Goal: Transaction & Acquisition: Purchase product/service

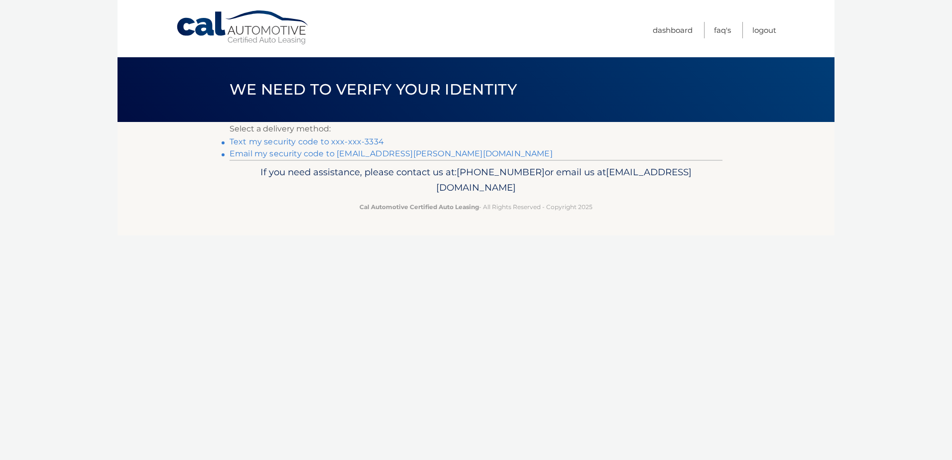
click at [364, 136] on li "Text my security code to xxx-xxx-3334" at bounding box center [476, 142] width 493 height 12
click at [364, 139] on link "Text my security code to xxx-xxx-3334" at bounding box center [307, 141] width 154 height 9
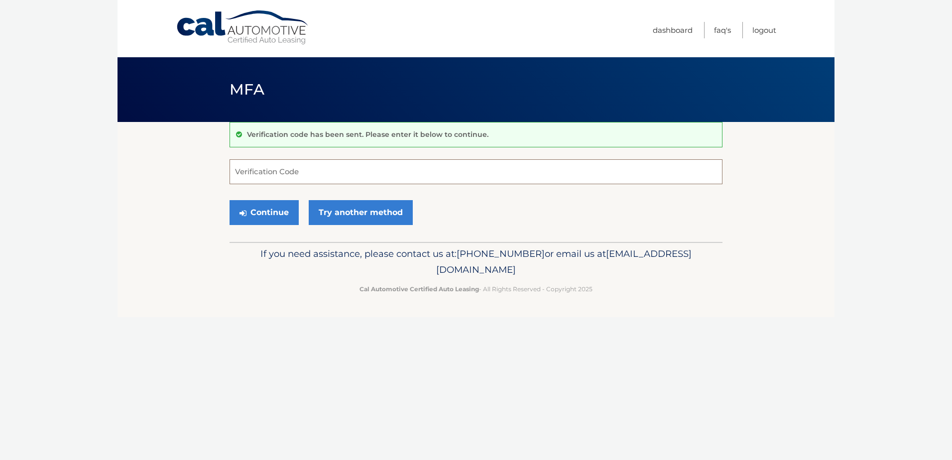
click at [499, 174] on input "Verification Code" at bounding box center [476, 171] width 493 height 25
type input "652173"
click at [255, 211] on button "Continue" at bounding box center [264, 212] width 69 height 25
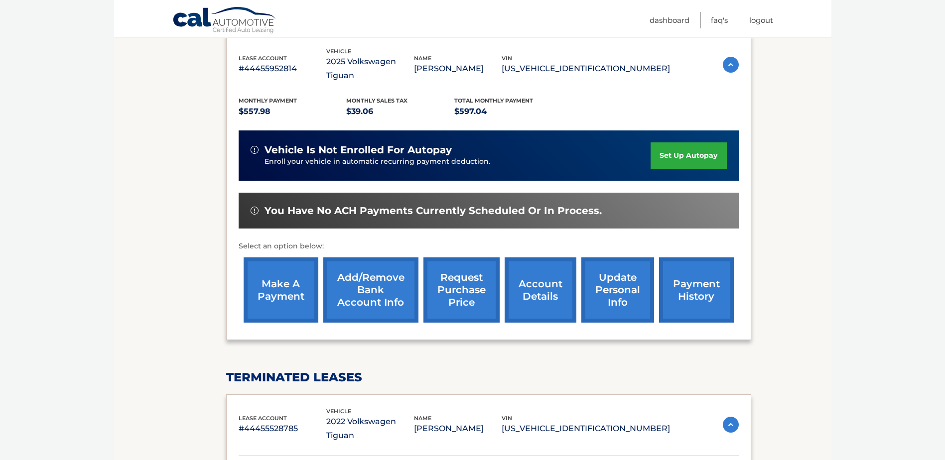
scroll to position [319, 0]
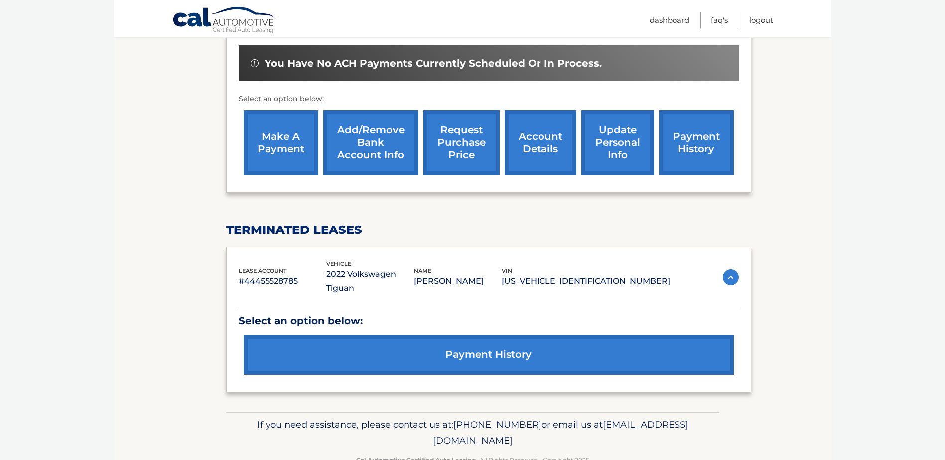
drag, startPoint x: 280, startPoint y: 147, endPoint x: 300, endPoint y: 148, distance: 20.4
click at [280, 147] on link "make a payment" at bounding box center [281, 142] width 75 height 65
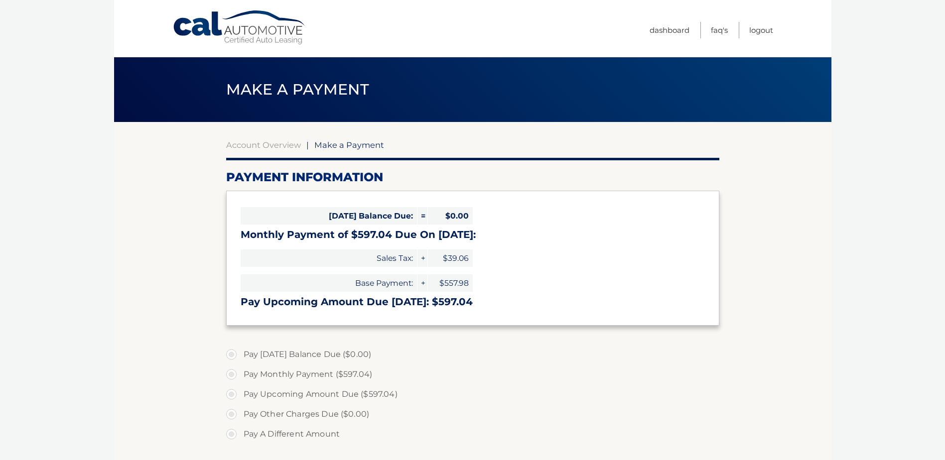
select select "ZmYwODBiODQtYzQxOS00ZWM5LTkzNTktZDNlZWI5N2IyYTc1"
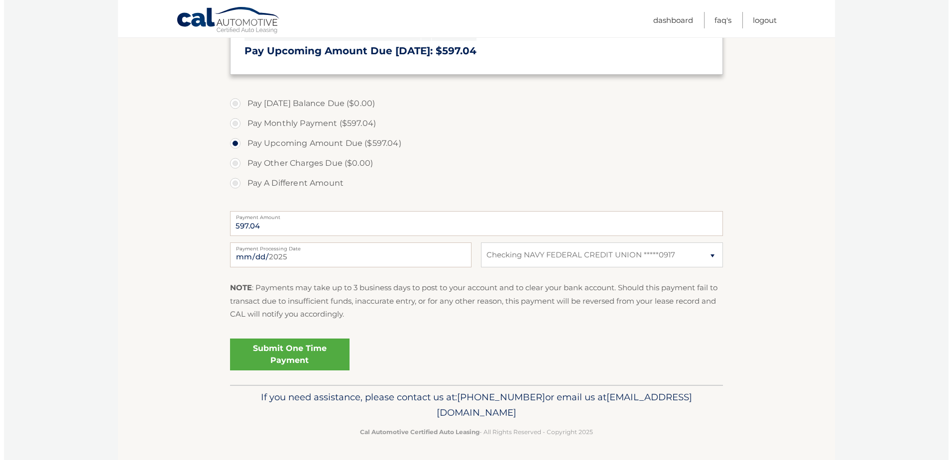
scroll to position [252, 0]
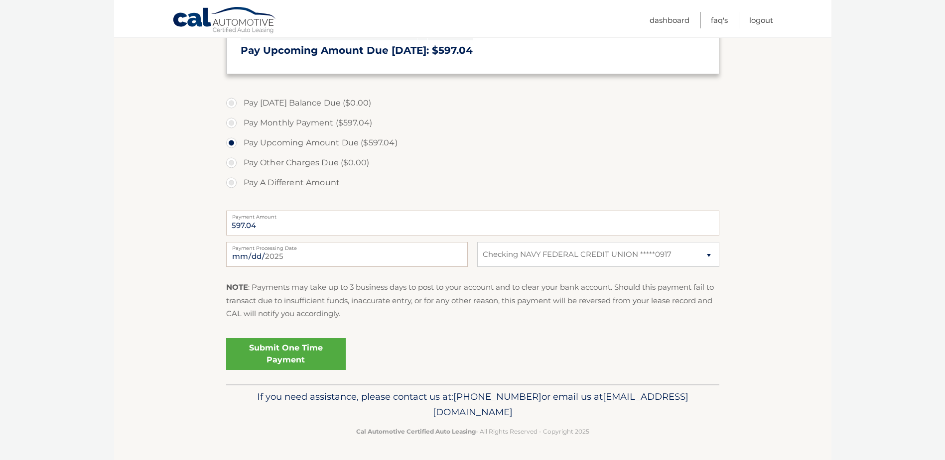
click at [299, 354] on link "Submit One Time Payment" at bounding box center [286, 354] width 120 height 32
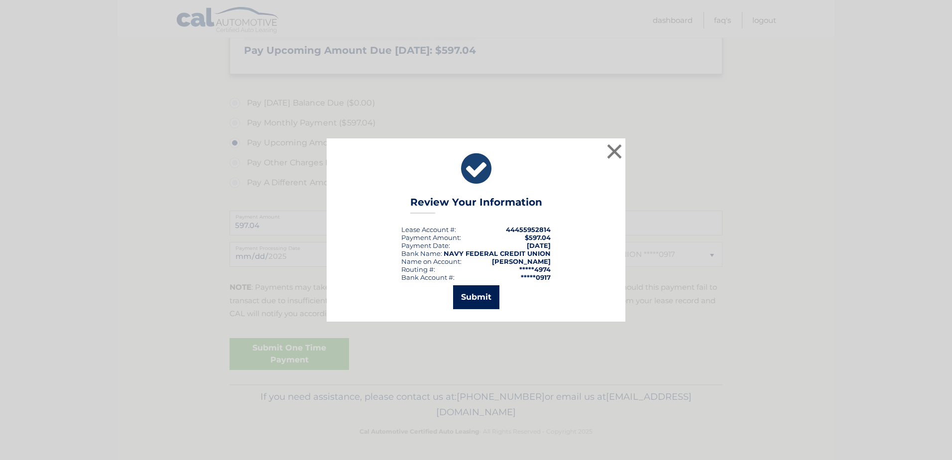
click at [482, 306] on button "Submit" at bounding box center [476, 297] width 46 height 24
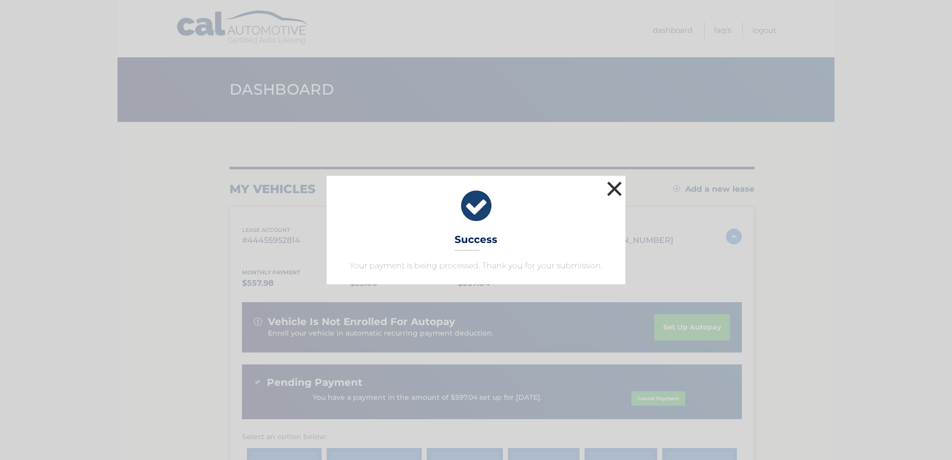
click at [618, 181] on button "×" at bounding box center [615, 189] width 20 height 20
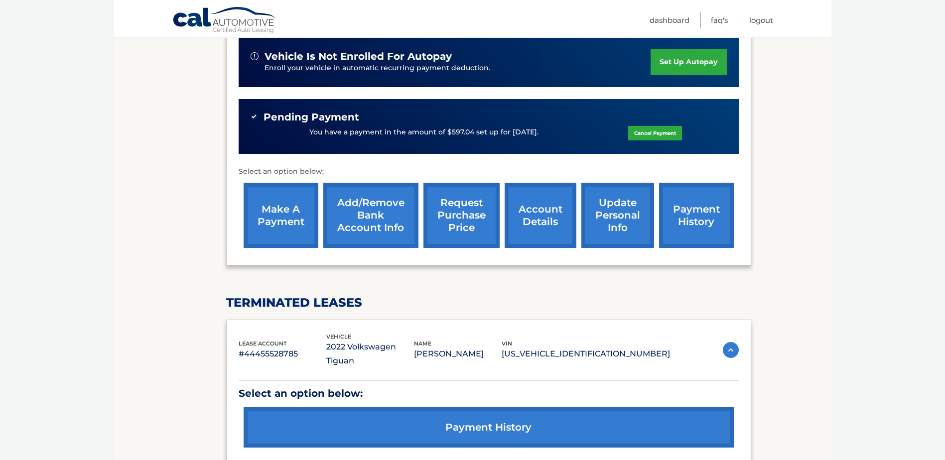
scroll to position [299, 0]
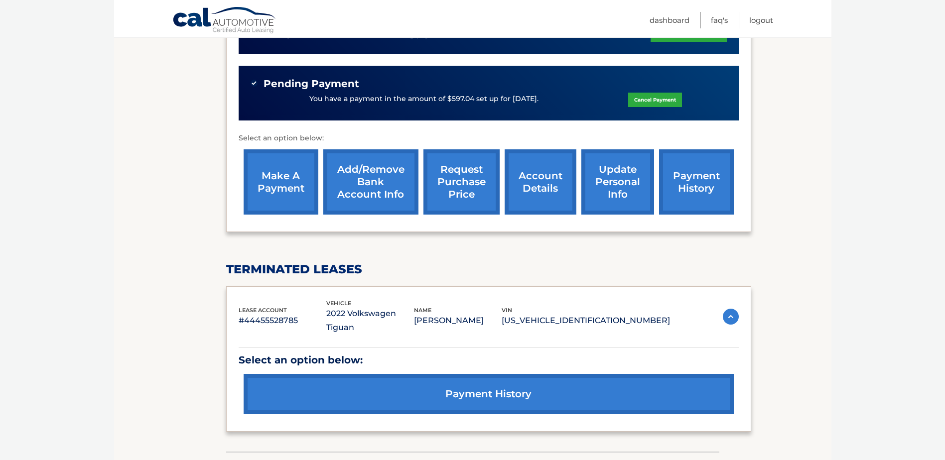
click at [473, 180] on link "request purchase price" at bounding box center [461, 181] width 76 height 65
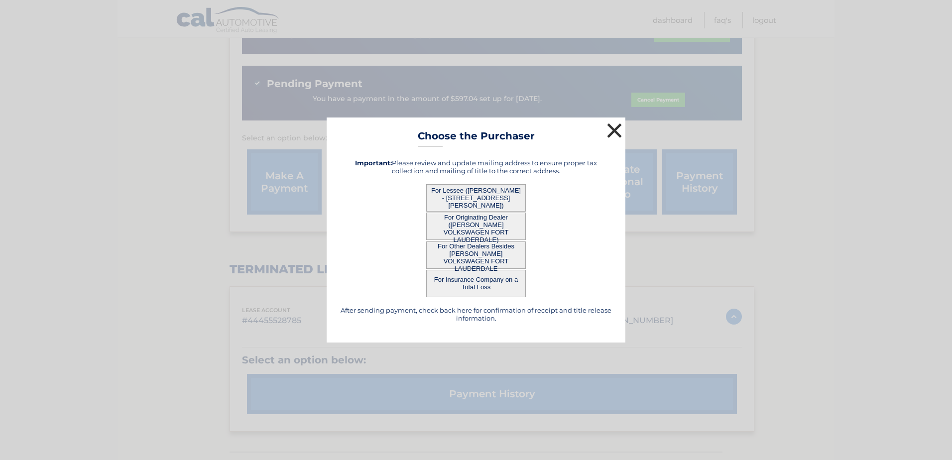
click at [611, 131] on button "×" at bounding box center [615, 131] width 20 height 20
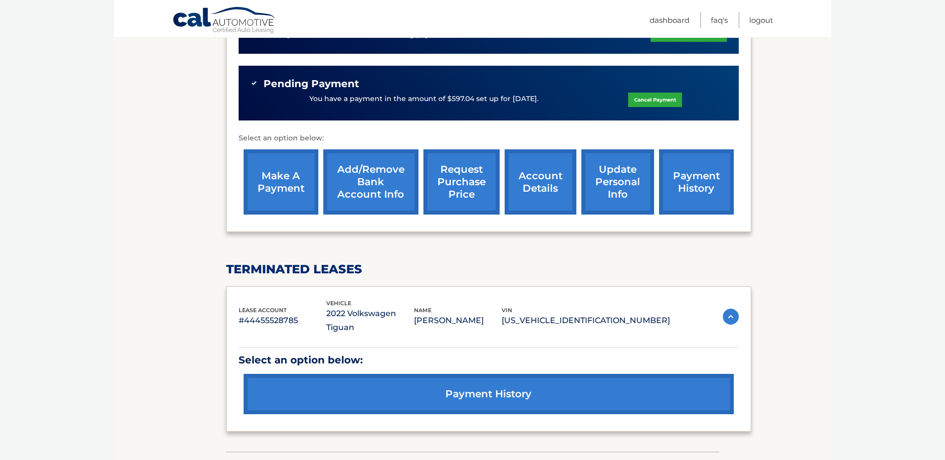
click at [539, 184] on link "account details" at bounding box center [541, 181] width 72 height 65
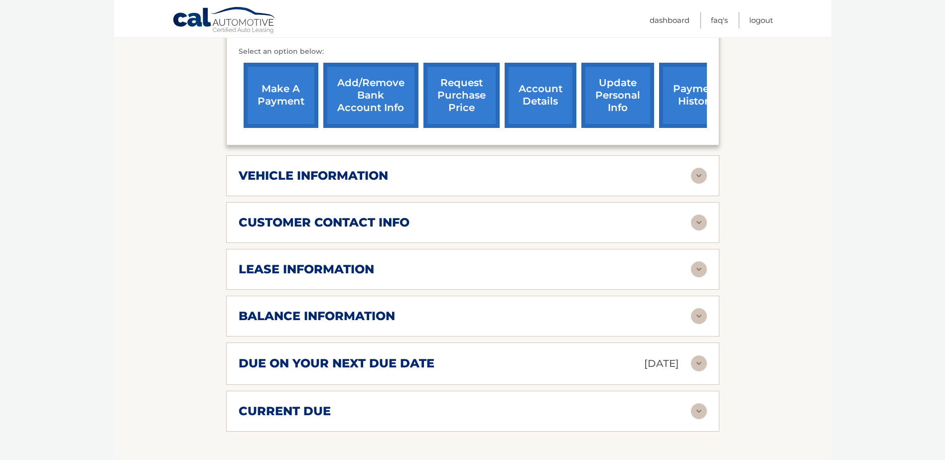
scroll to position [448, 0]
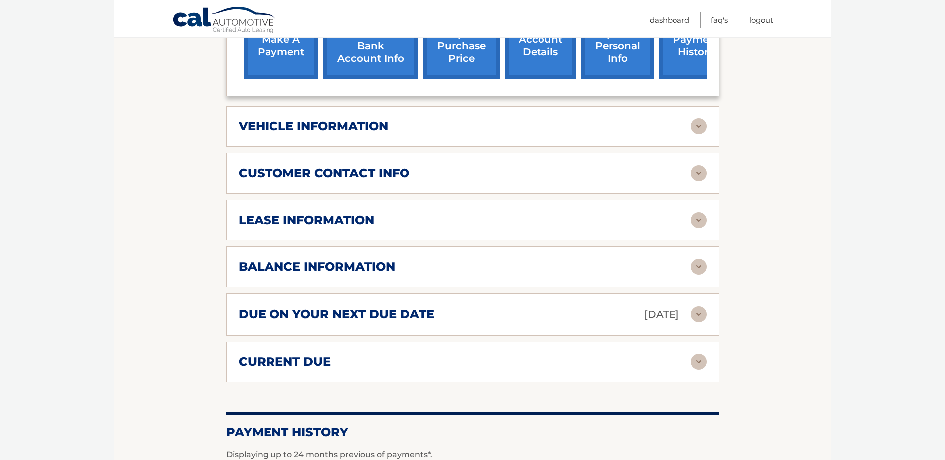
click at [388, 208] on div "lease information Contract Start Date [DATE] Term 39 Maturity Date [DATE] Start…" at bounding box center [472, 220] width 493 height 41
click at [703, 221] on img at bounding box center [699, 220] width 16 height 16
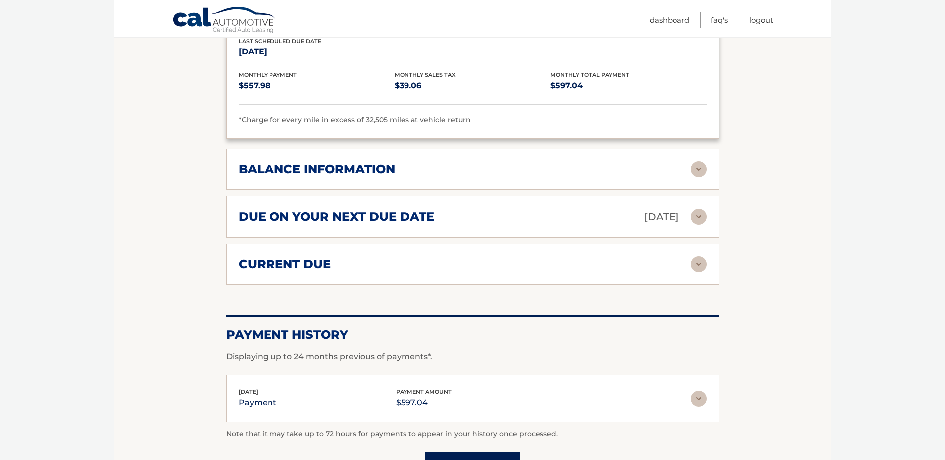
scroll to position [747, 0]
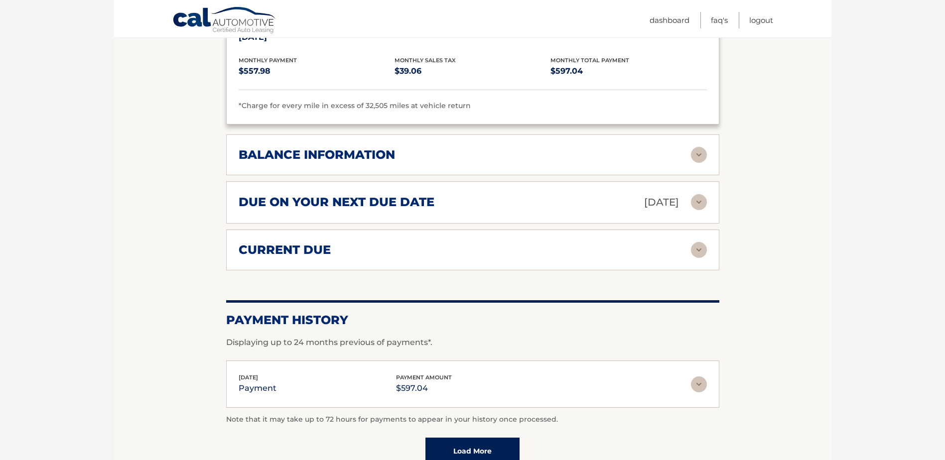
click at [693, 148] on img at bounding box center [699, 155] width 16 height 16
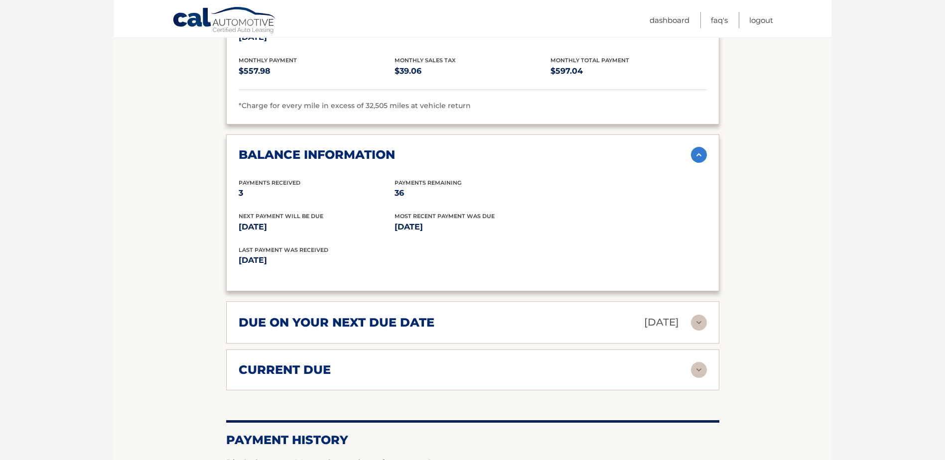
click at [697, 373] on img at bounding box center [699, 370] width 16 height 16
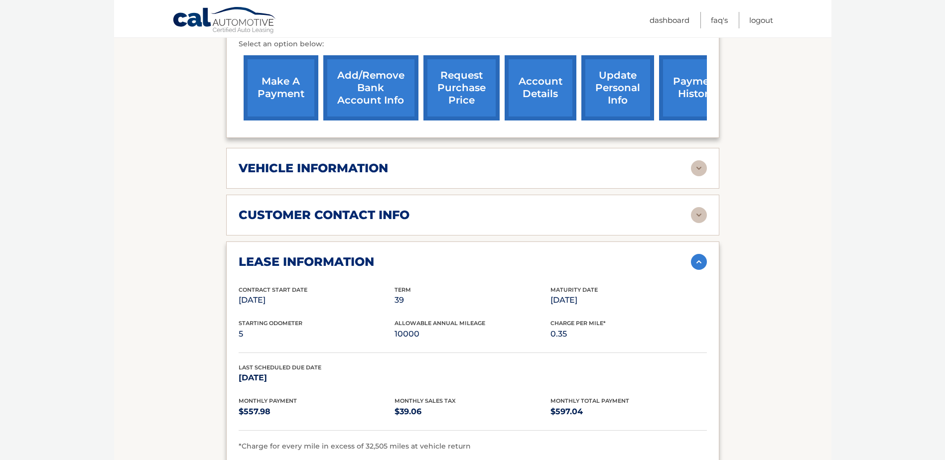
scroll to position [299, 0]
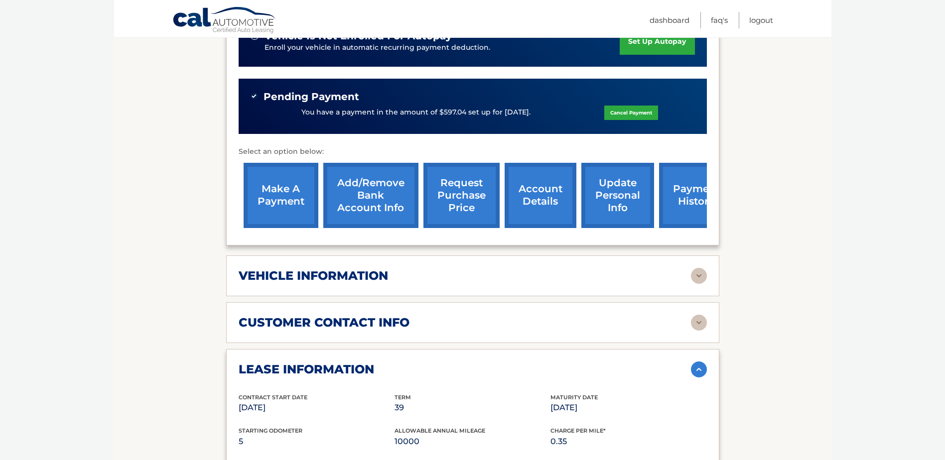
click at [694, 275] on img at bounding box center [699, 276] width 16 height 16
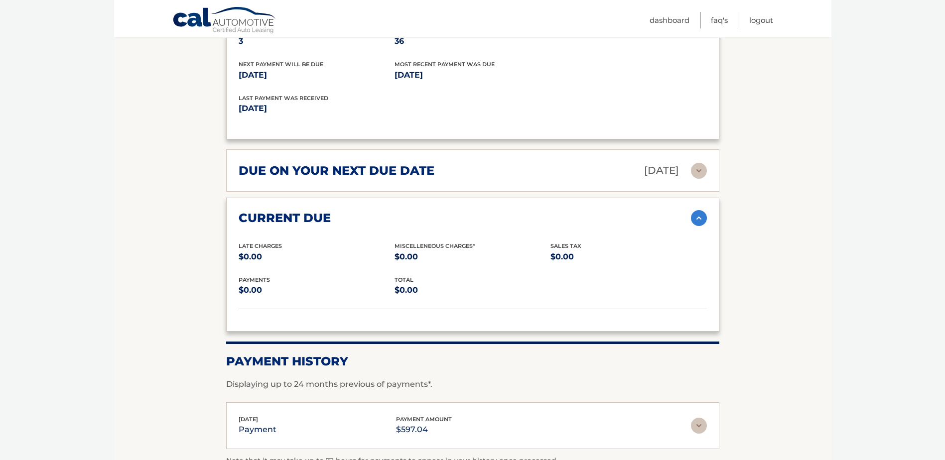
scroll to position [1146, 0]
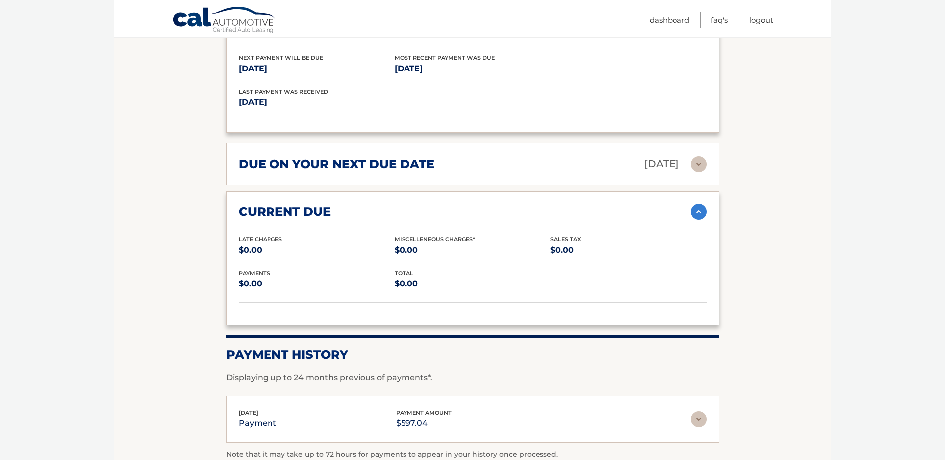
click at [695, 165] on img at bounding box center [699, 164] width 16 height 16
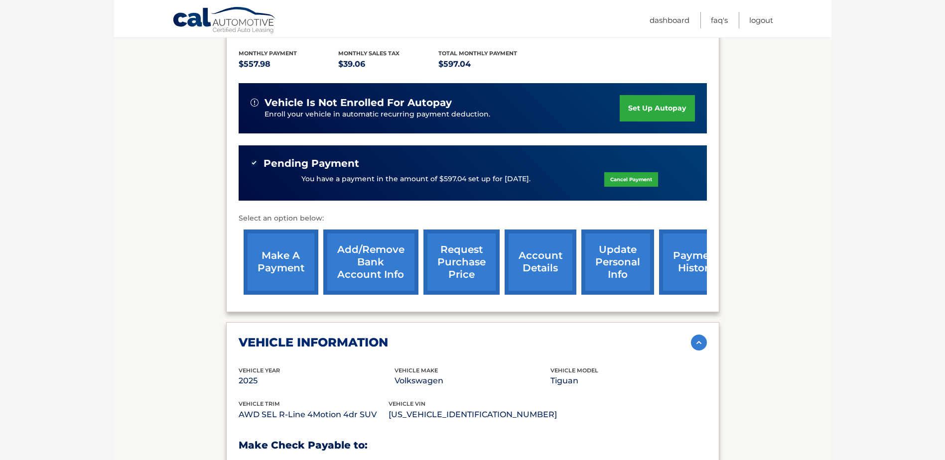
scroll to position [0, 0]
